Goal: Transaction & Acquisition: Purchase product/service

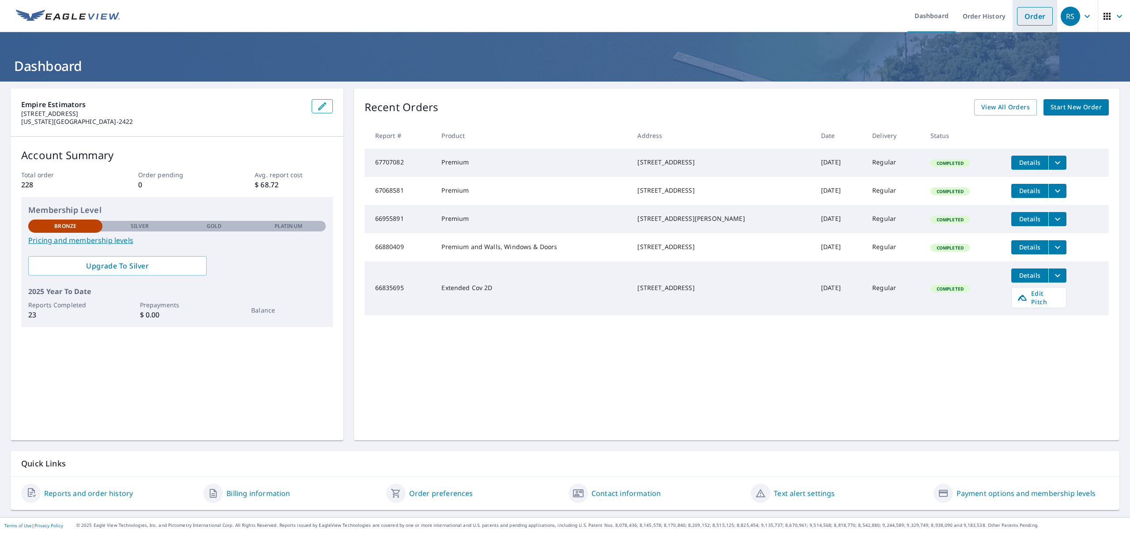
click at [1032, 10] on link "Order" at bounding box center [1035, 16] width 36 height 19
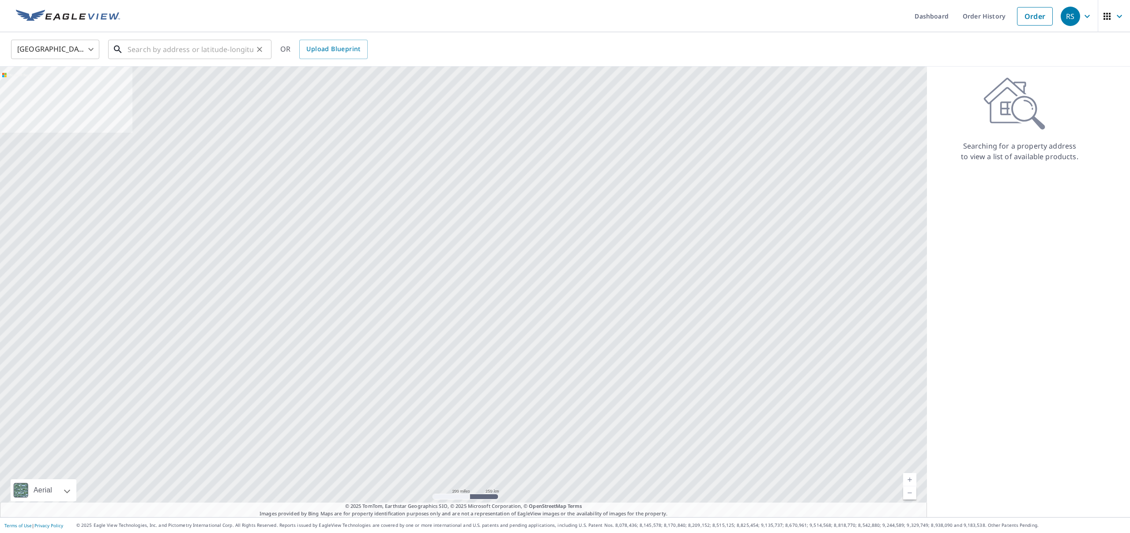
click at [156, 48] on input "text" at bounding box center [191, 49] width 126 height 25
paste input "[STREET_ADDRESS]"
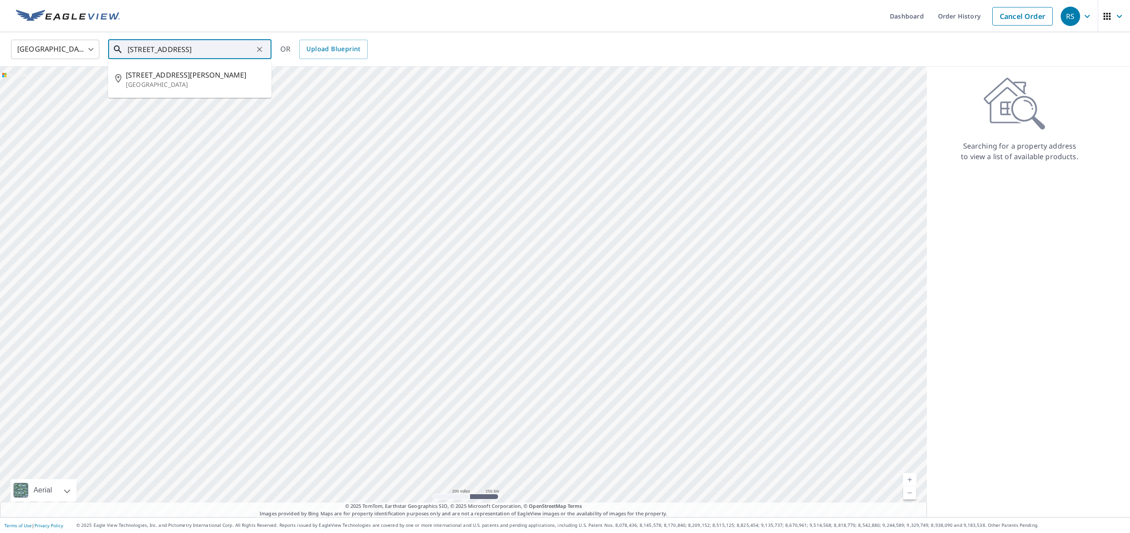
type input "[STREET_ADDRESS]"
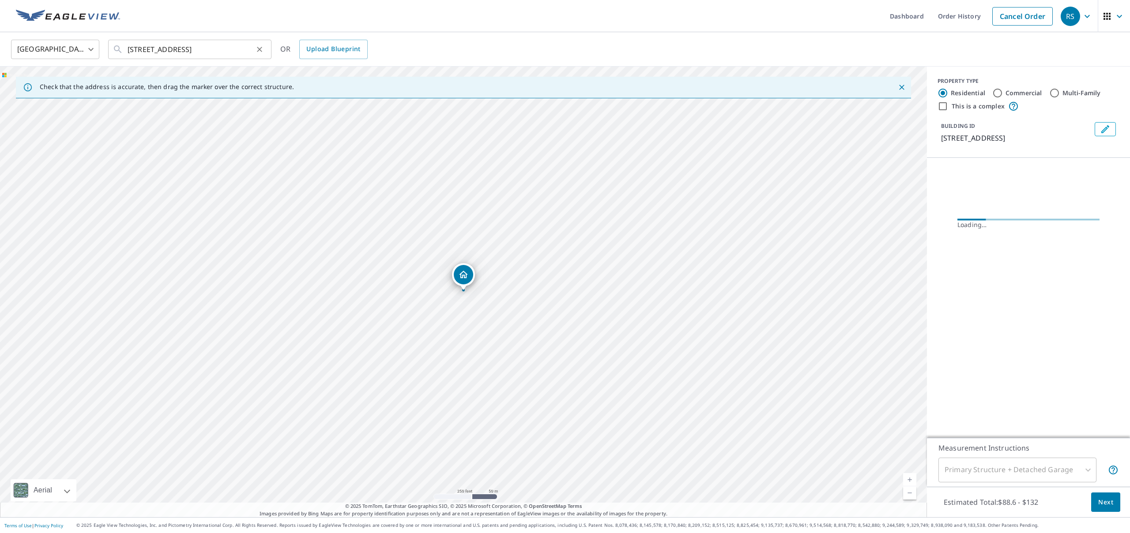
scroll to position [0, 0]
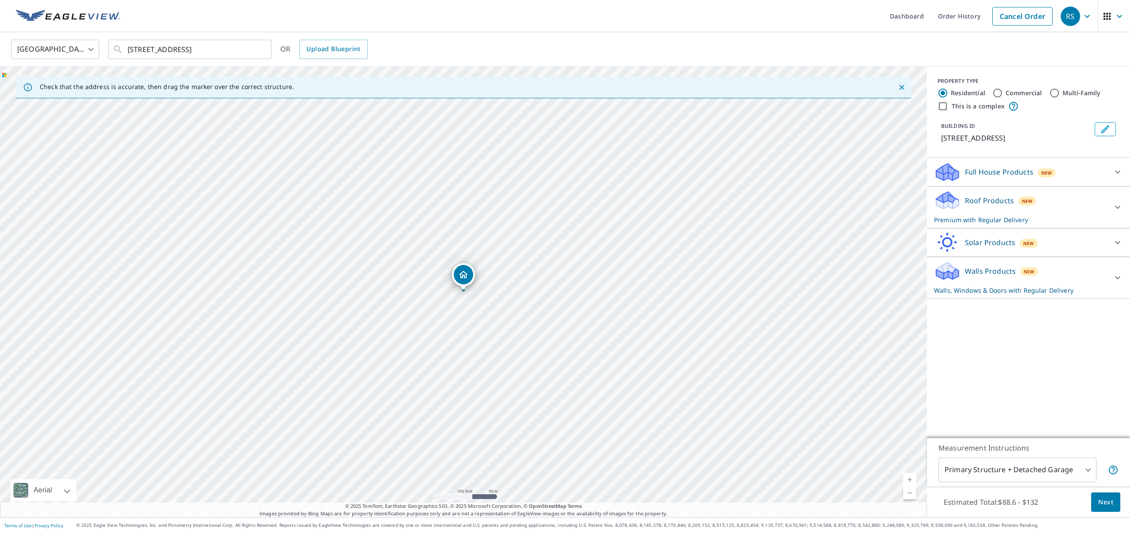
click at [1107, 170] on div at bounding box center [1117, 171] width 21 height 21
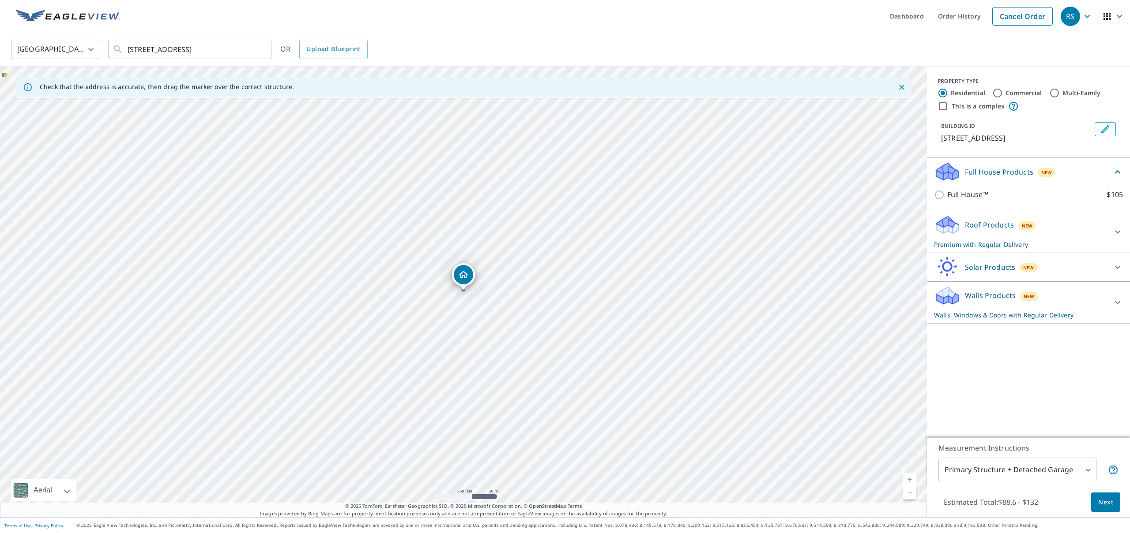
click at [1069, 216] on div "Roof Products New Premium with Regular Delivery" at bounding box center [1020, 232] width 173 height 34
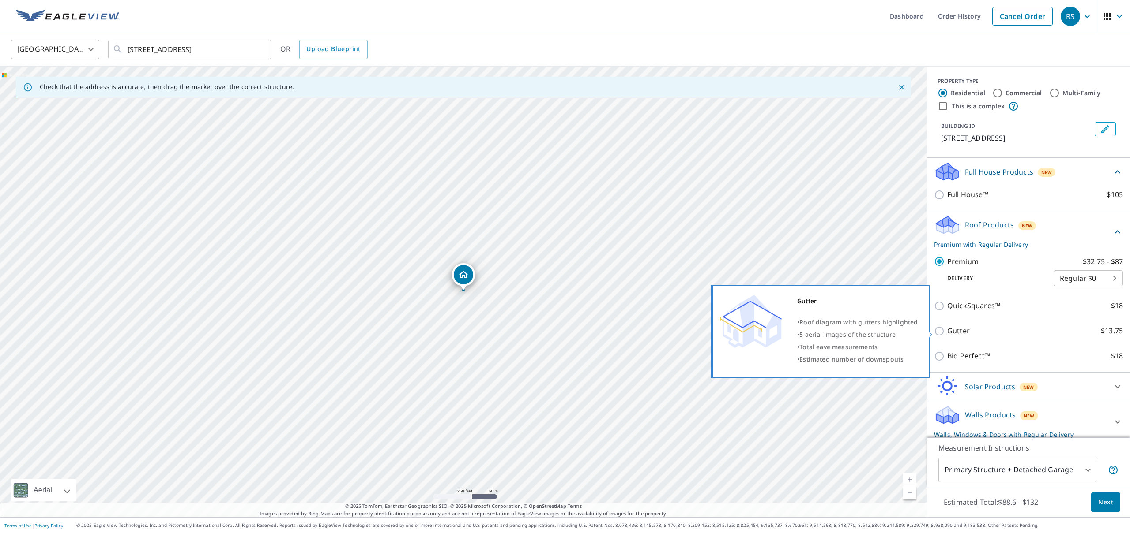
scroll to position [6, 0]
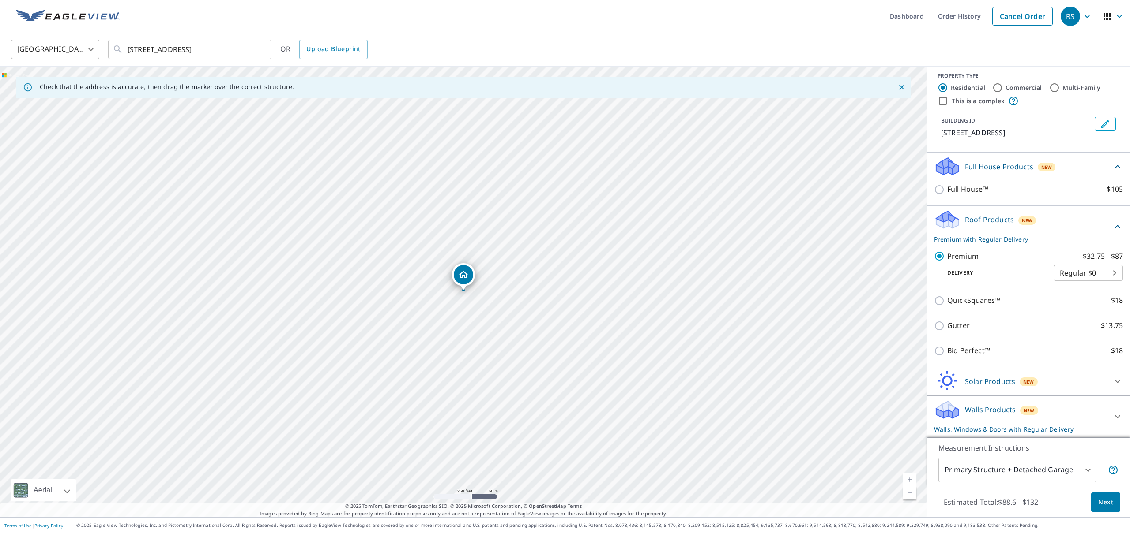
click at [1009, 410] on p "Walls Products" at bounding box center [990, 410] width 51 height 11
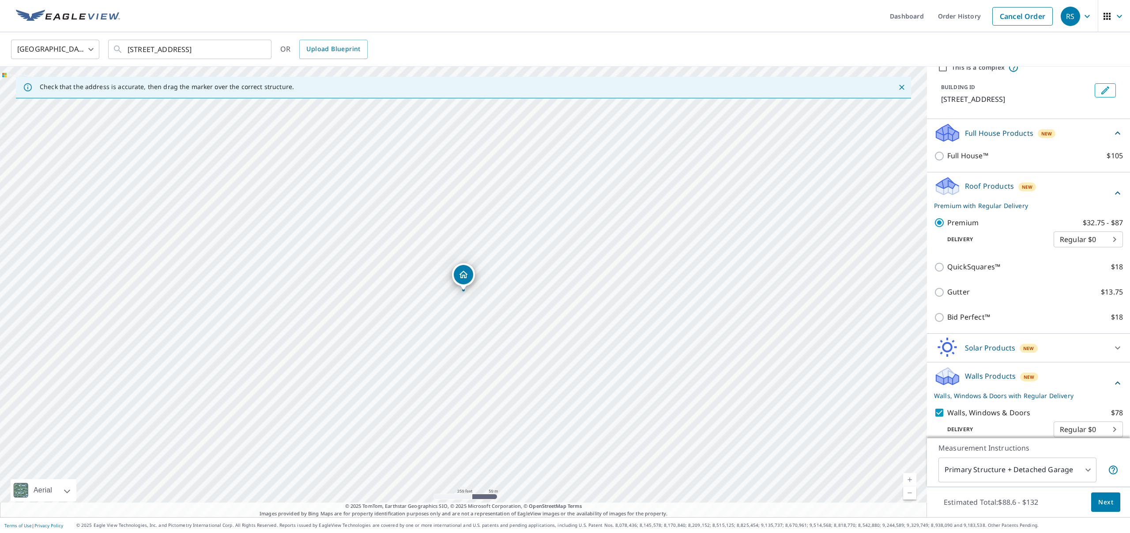
scroll to position [76, 0]
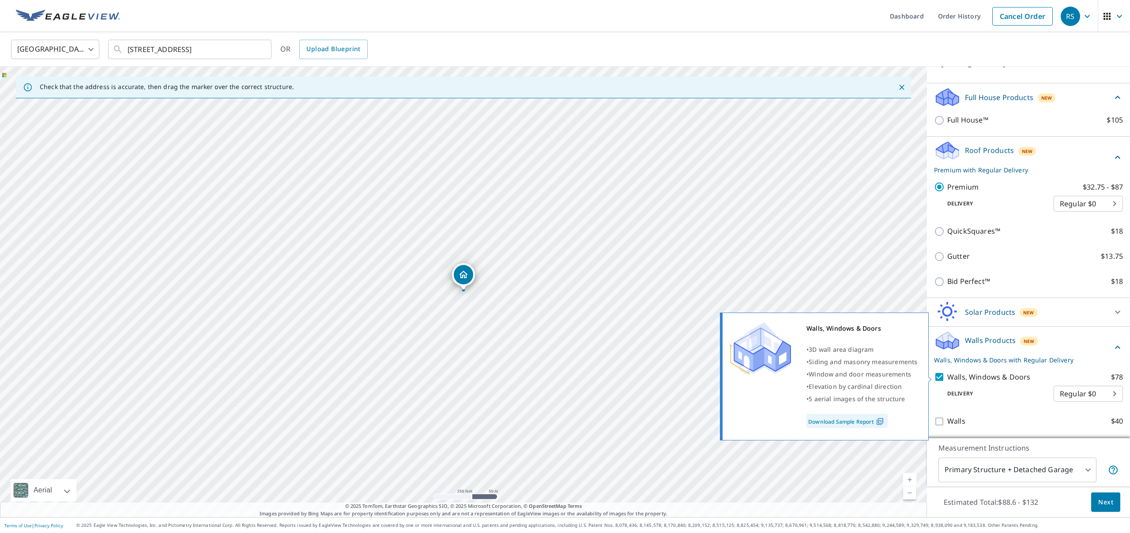
click at [958, 377] on p "Walls, Windows & Doors" at bounding box center [988, 377] width 83 height 11
click at [947, 377] on input "Walls, Windows & Doors $78" at bounding box center [940, 377] width 13 height 11
checkbox input "false"
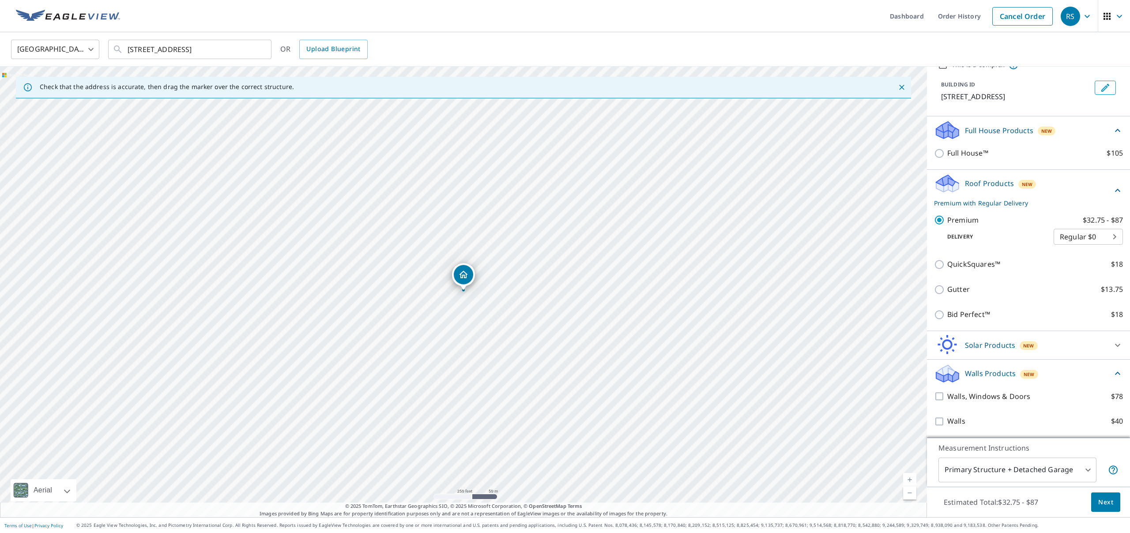
click at [1108, 503] on span "Next" at bounding box center [1105, 502] width 15 height 11
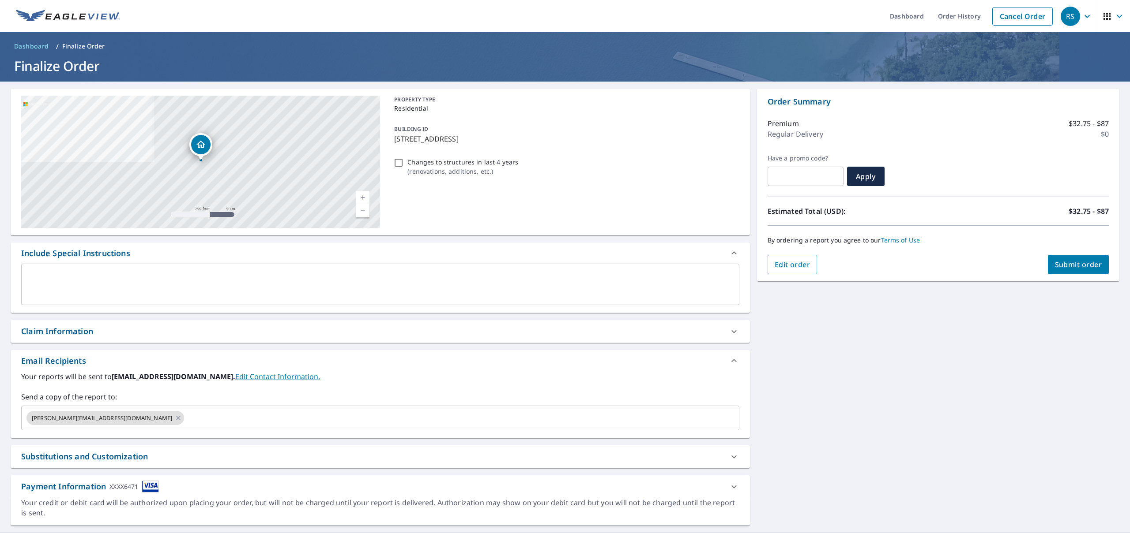
click at [42, 293] on textarea at bounding box center [380, 284] width 706 height 25
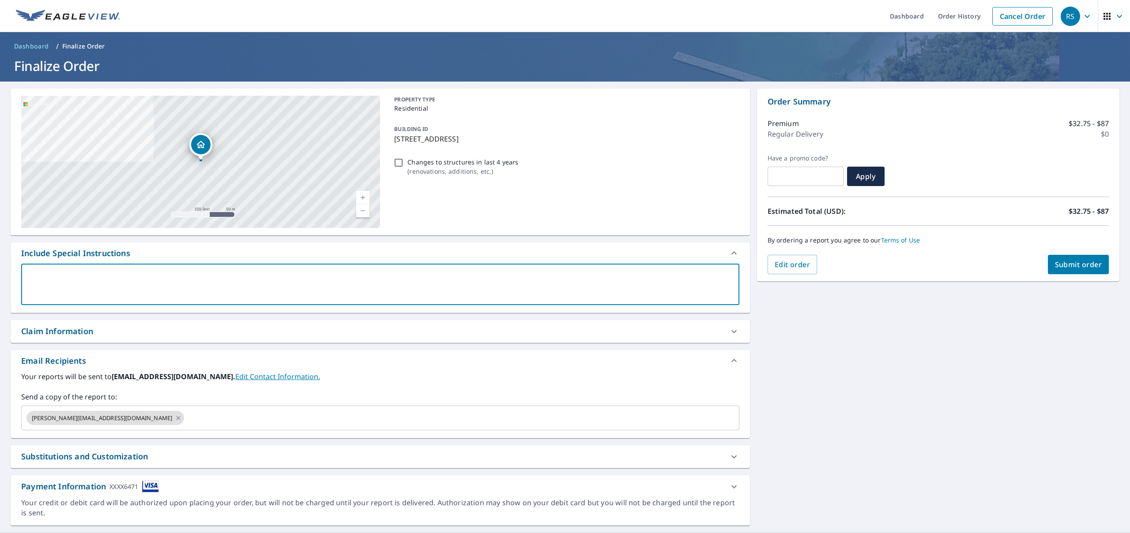
paste textarea "37756"
type textarea "37756"
type textarea "x"
type textarea "37756"
click at [185, 424] on input "text" at bounding box center [453, 418] width 537 height 17
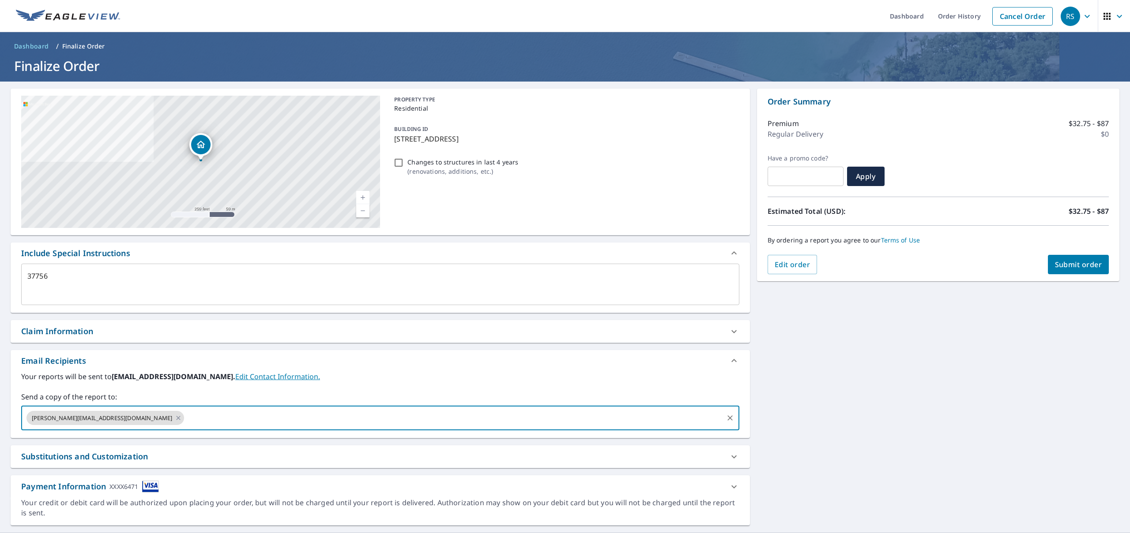
click at [1077, 267] on span "Submit order" at bounding box center [1078, 265] width 47 height 10
type textarea "x"
